Goal: Ask a question

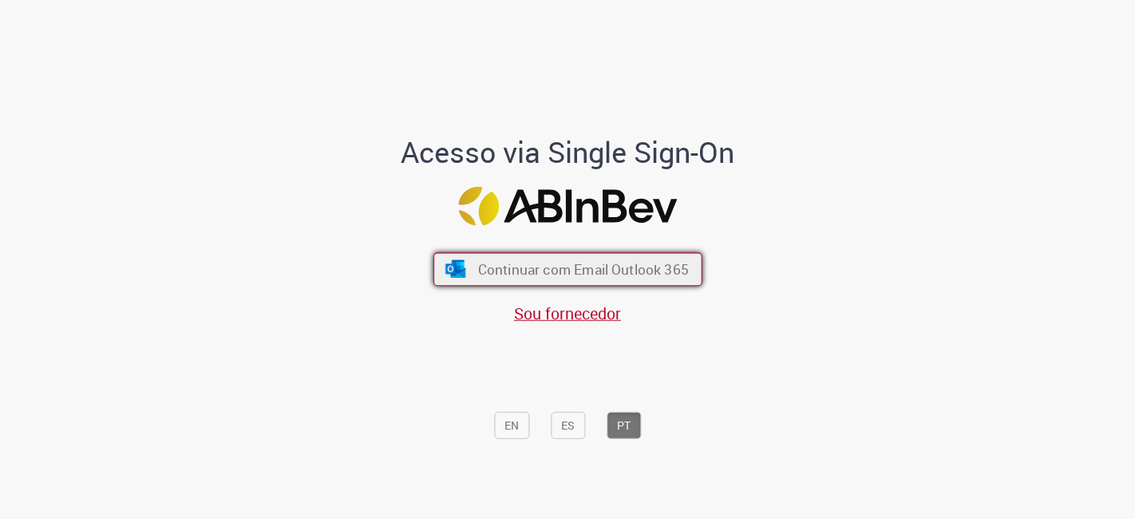
click at [547, 271] on span "Continuar com Email Outlook 365" at bounding box center [582, 269] width 211 height 18
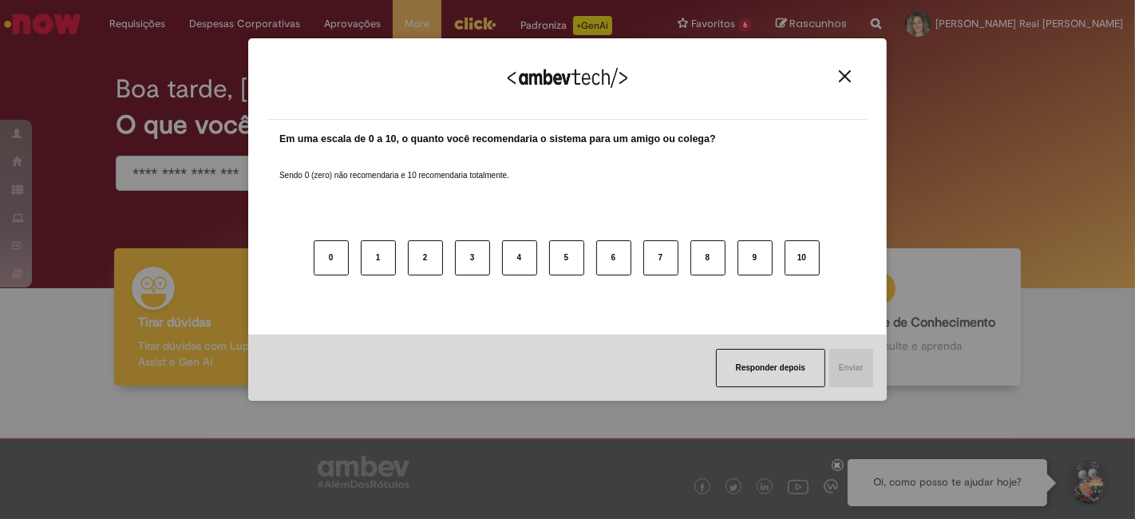
click at [848, 81] on img "Close" at bounding box center [845, 76] width 12 height 12
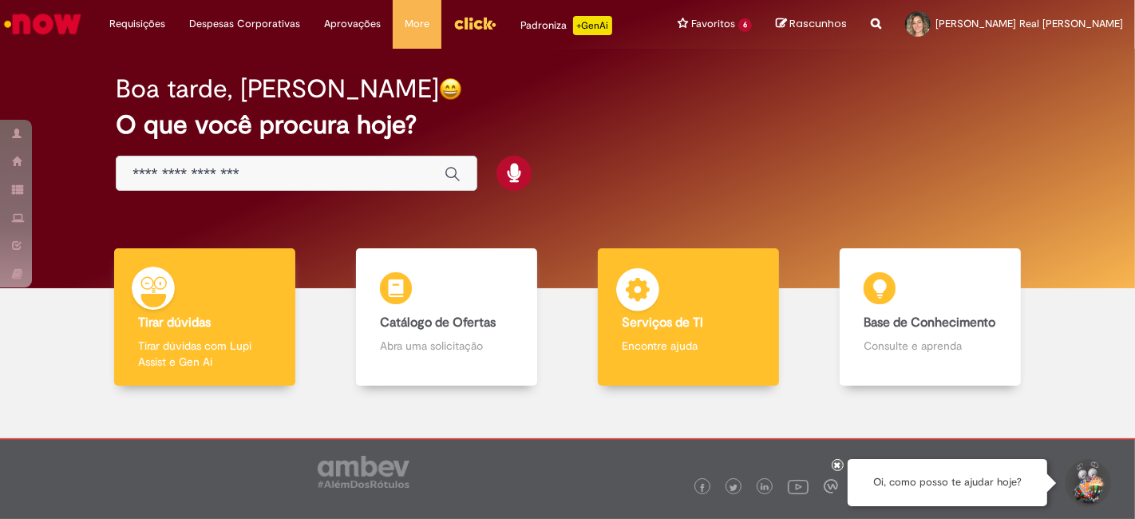
click at [715, 351] on p "Encontre ajuda" at bounding box center [689, 346] width 134 height 16
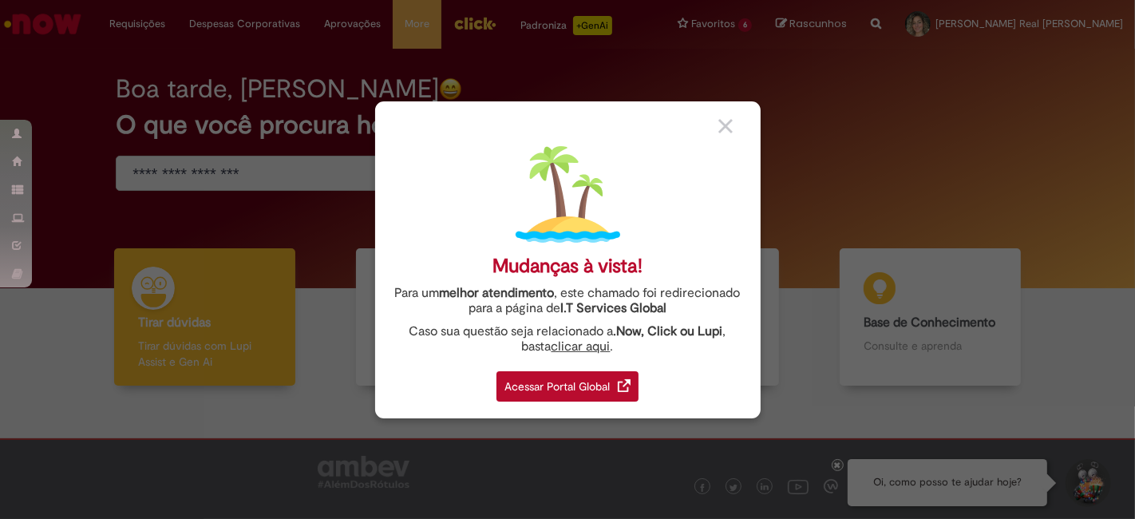
click at [563, 379] on div "Acessar Portal Global" at bounding box center [567, 386] width 142 height 30
